Goal: Task Accomplishment & Management: Use online tool/utility

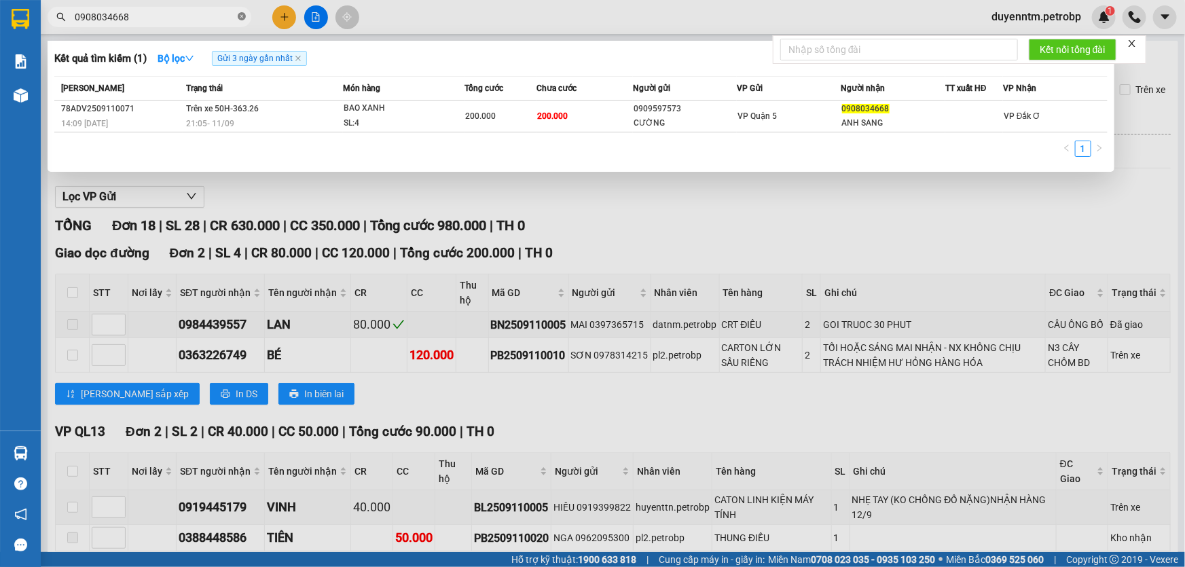
click at [245, 14] on icon "close-circle" at bounding box center [242, 16] width 8 height 8
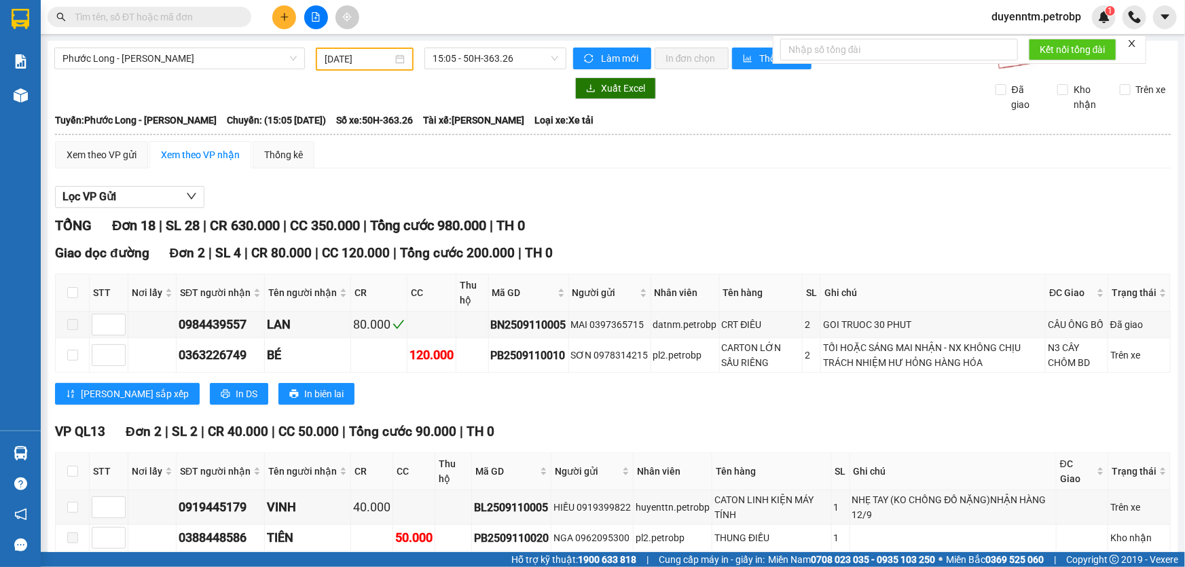
click at [457, 12] on div "Kết quả tìm kiếm ( 1 ) Bộ lọc Gửi 3 ngày gần nhất Mã ĐH Trạng thái Món hàng Tổn…" at bounding box center [592, 17] width 1185 height 34
click at [183, 14] on input "text" at bounding box center [155, 17] width 160 height 15
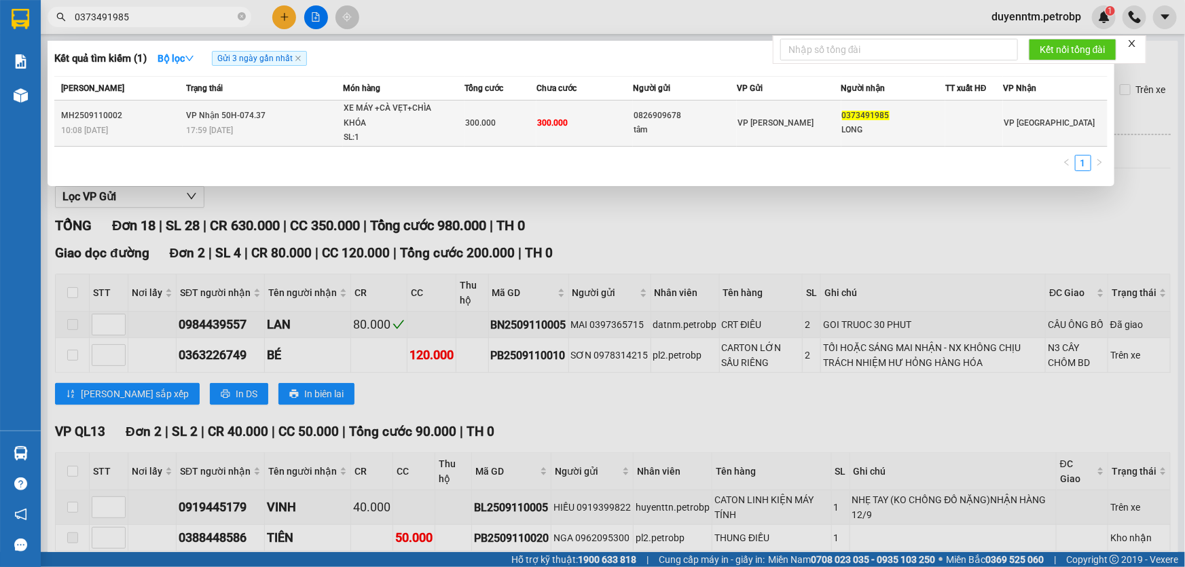
type input "0373491985"
click at [405, 108] on div "XE MÁY +CÀ VẸT+CHÌA KHÓA" at bounding box center [395, 115] width 102 height 29
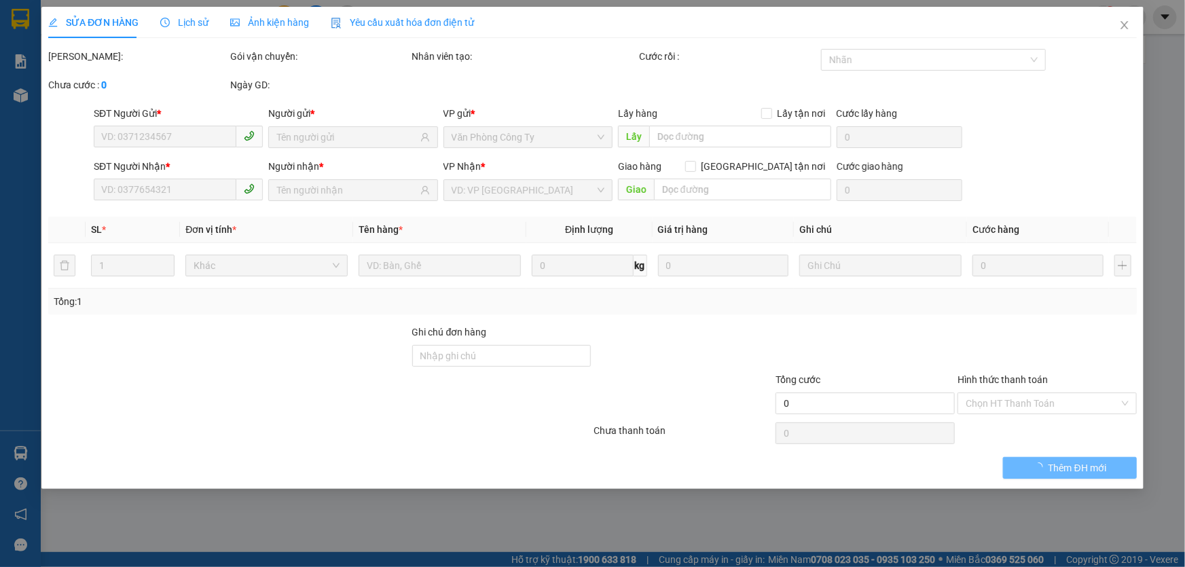
type input "0826909678"
type input "tâm"
type input "0373491985"
type input "LONG"
type input "300.000"
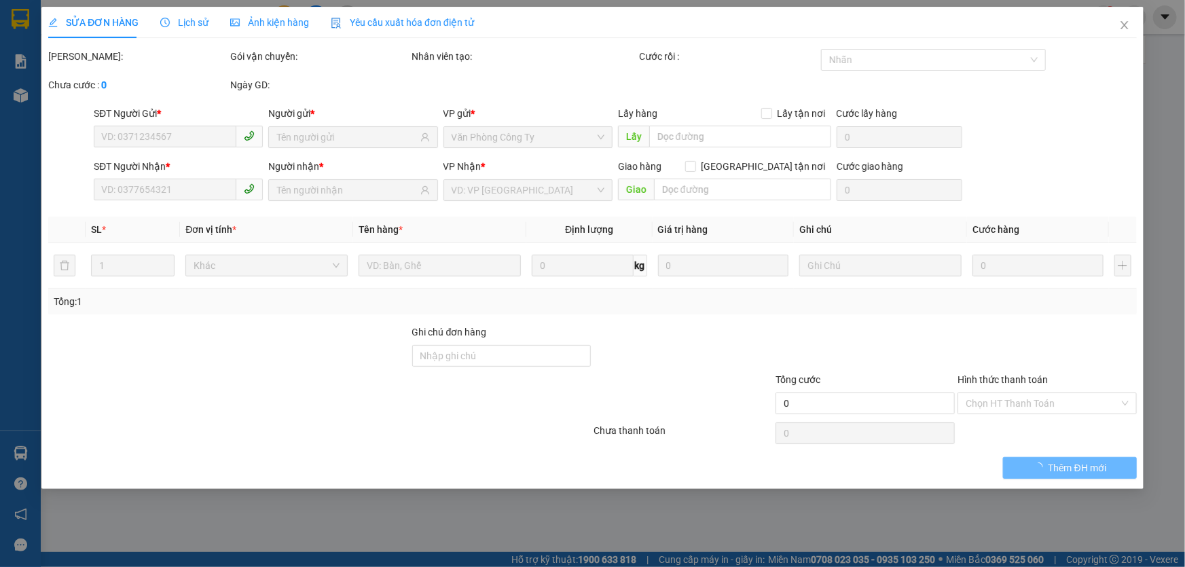
type input "300.000"
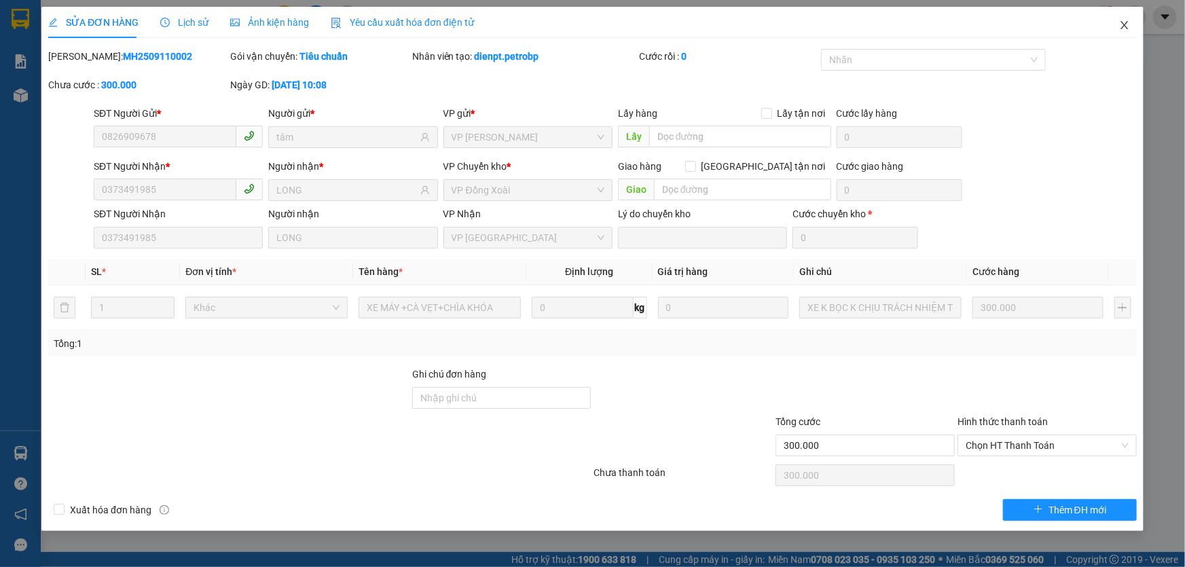
click at [1119, 26] on icon "close" at bounding box center [1124, 25] width 11 height 11
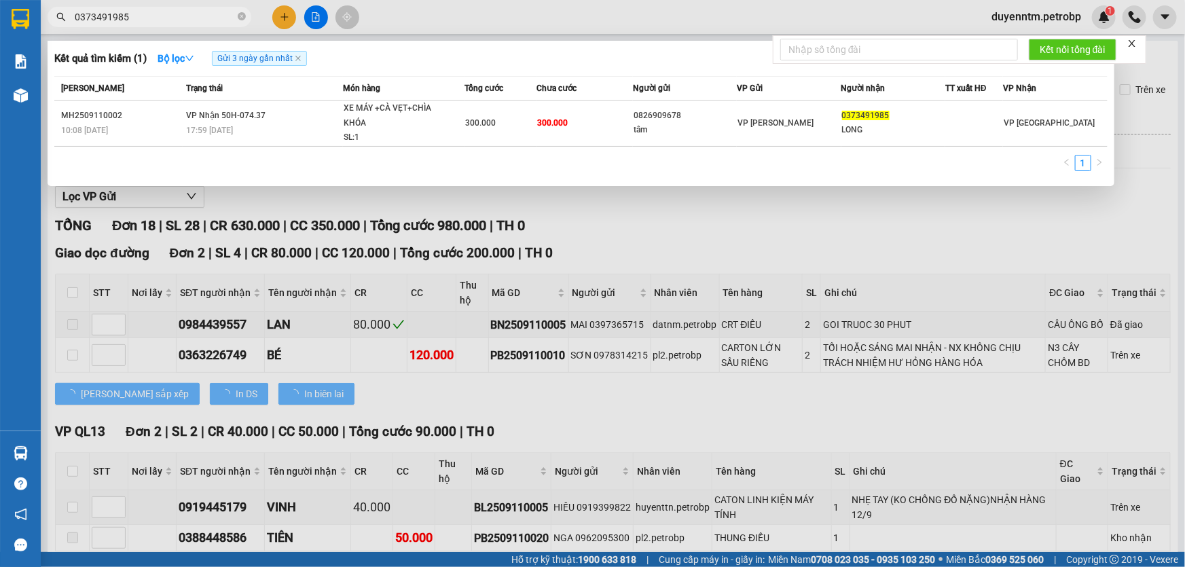
click at [173, 20] on input "0373491985" at bounding box center [155, 17] width 160 height 15
click at [245, 17] on icon "close-circle" at bounding box center [242, 16] width 8 height 8
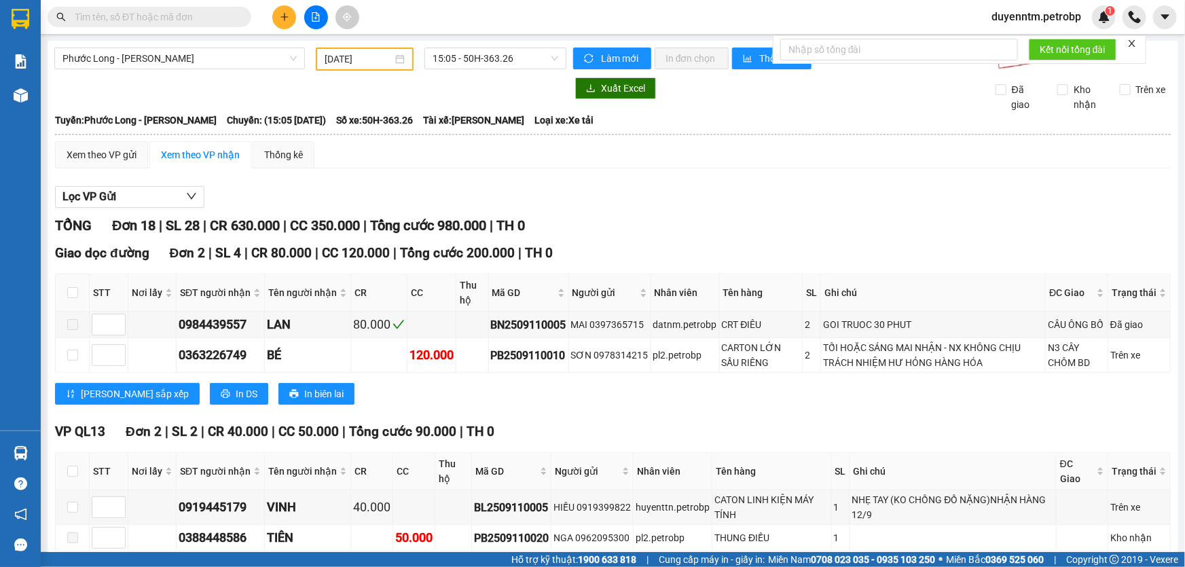
paste input "0382197956"
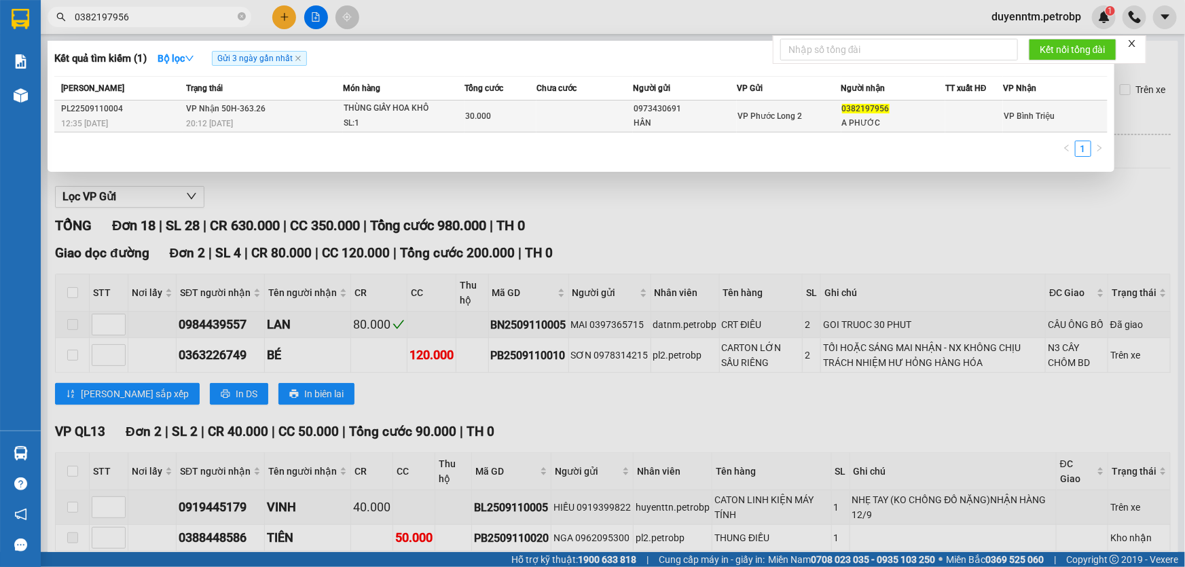
type input "0382197956"
click at [364, 111] on div "THÙNG GIẤY HOA KHÔ" at bounding box center [395, 108] width 102 height 15
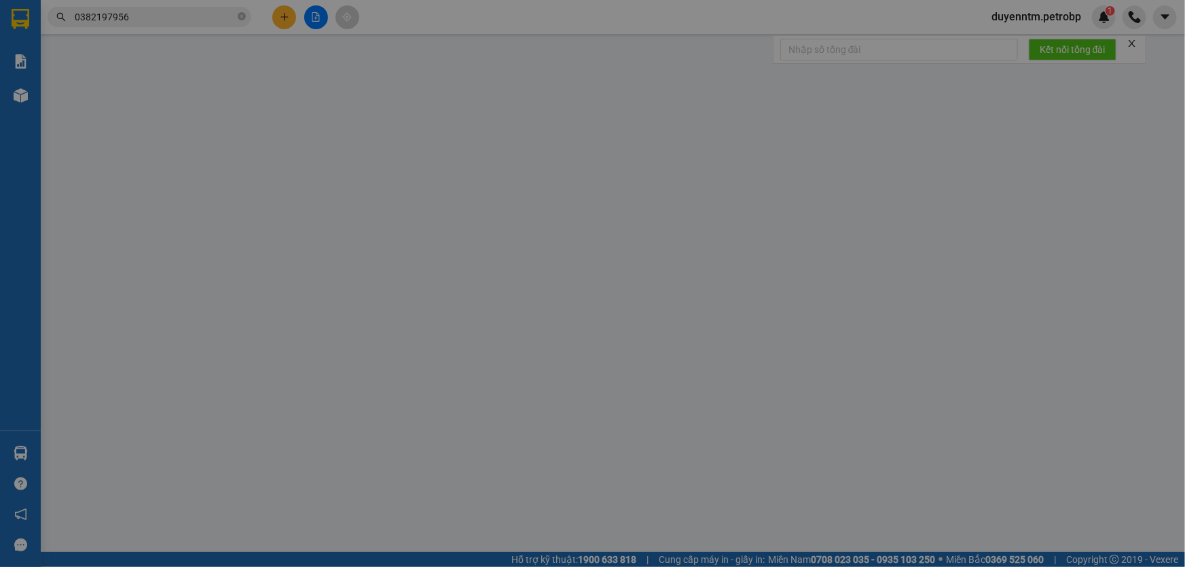
type input "0973430691"
type input "HÂN"
type input "0382197956"
type input "A PHƯỚC"
type input "30.000"
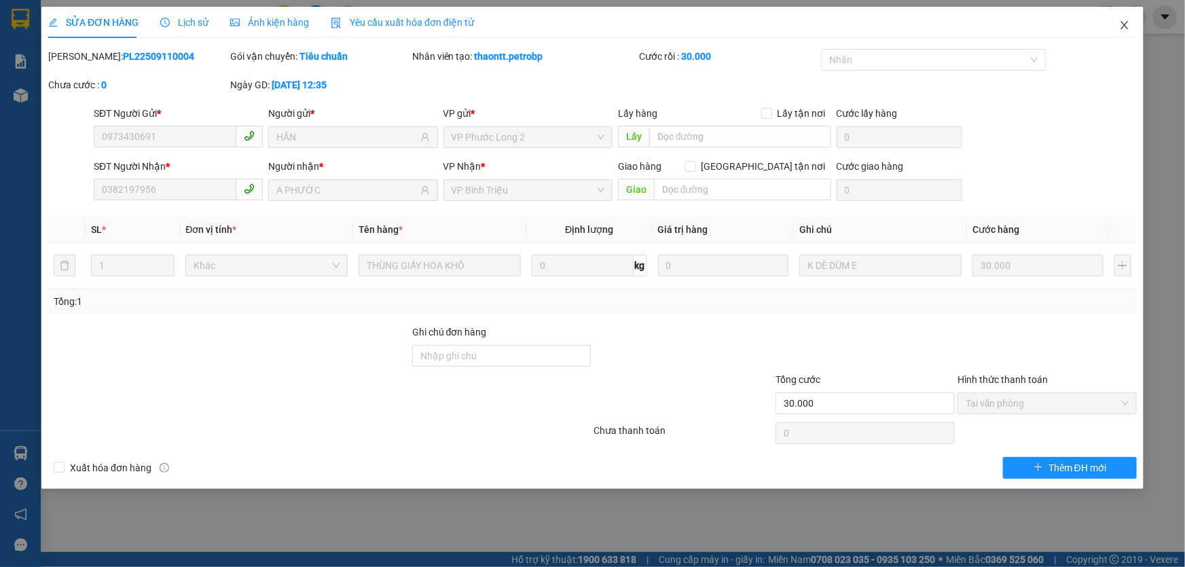
click at [1129, 24] on icon "close" at bounding box center [1124, 25] width 11 height 11
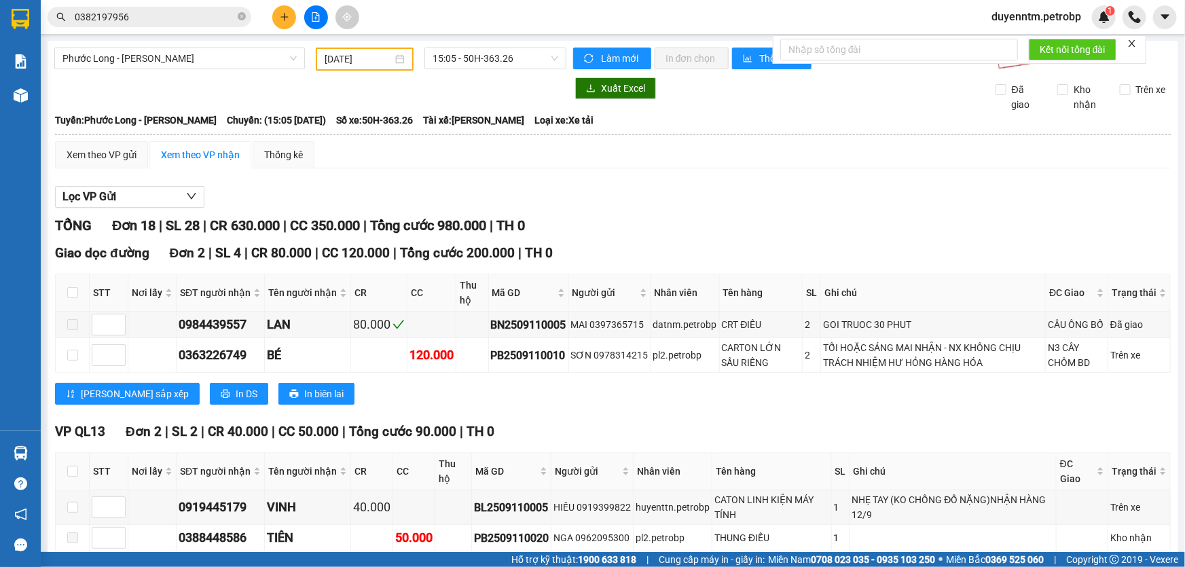
click at [187, 14] on input "0382197956" at bounding box center [155, 17] width 160 height 15
